Goal: Book appointment/travel/reservation

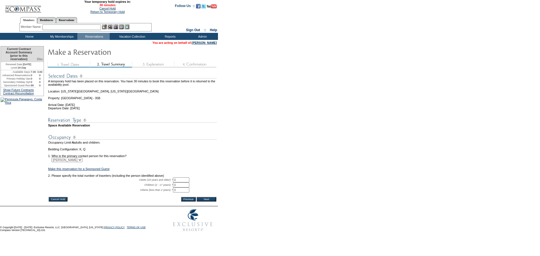
click at [183, 183] on input "0" at bounding box center [181, 180] width 16 height 5
type input "2"
click at [213, 202] on input "Next" at bounding box center [207, 199] width 20 height 5
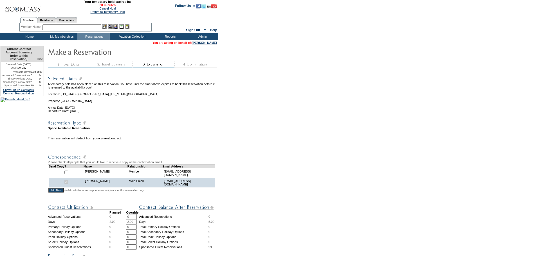
scroll to position [170, 0]
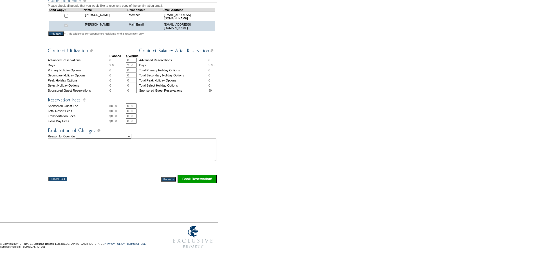
click at [131, 134] on select "Creating Continuous Stay Days Rebooked After Cancellation Editing Occupant Expe…" at bounding box center [104, 136] width 56 height 5
click at [169, 150] on textarea at bounding box center [132, 150] width 169 height 23
type textarea "AG"
drag, startPoint x: 194, startPoint y: 177, endPoint x: 281, endPoint y: 170, distance: 87.6
click at [194, 177] on input "Book Reservation!" at bounding box center [197, 179] width 39 height 8
